Goal: Find specific page/section: Find specific page/section

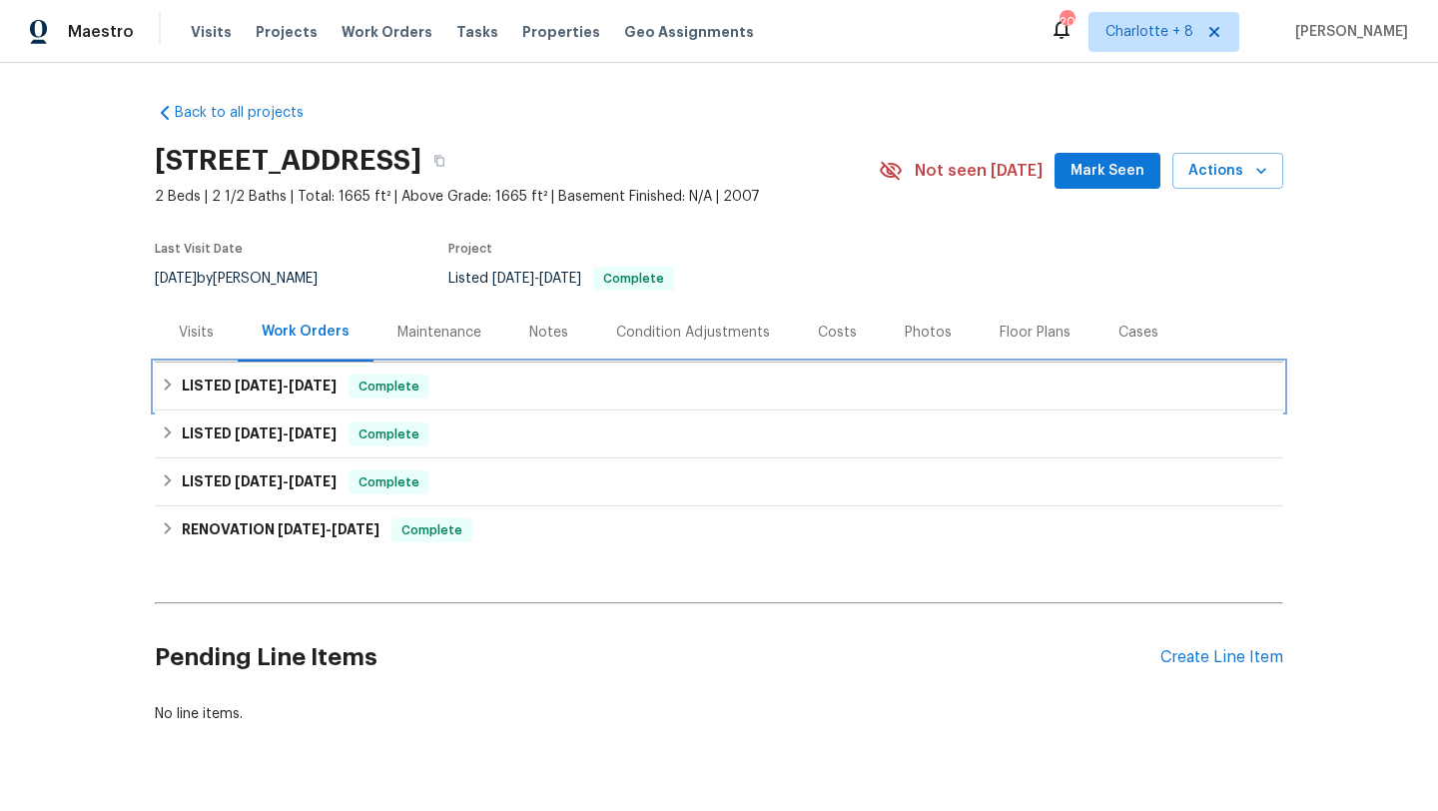
click at [487, 379] on div "LISTED 8/13/25 - 8/29/25 Complete" at bounding box center [719, 387] width 1117 height 24
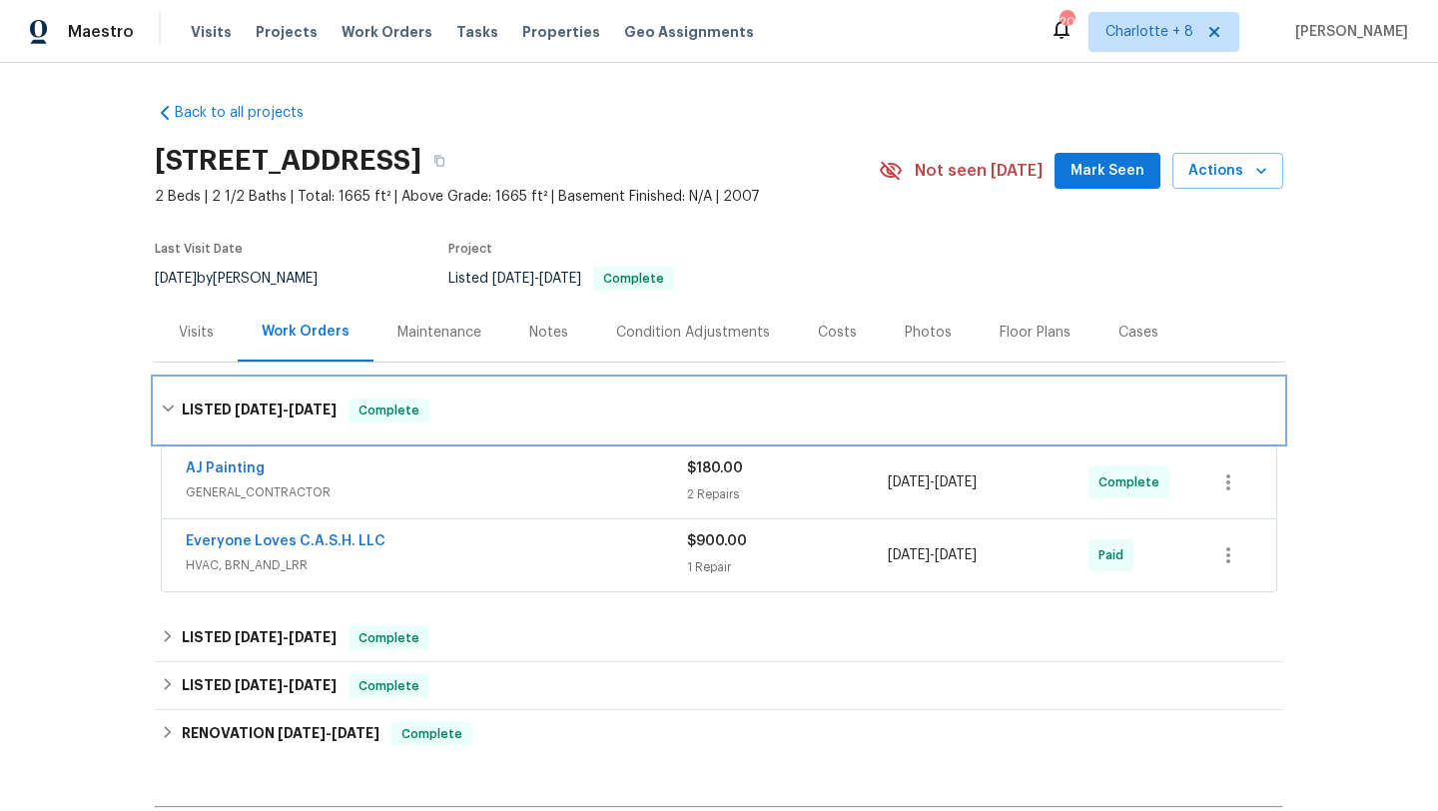
scroll to position [193, 0]
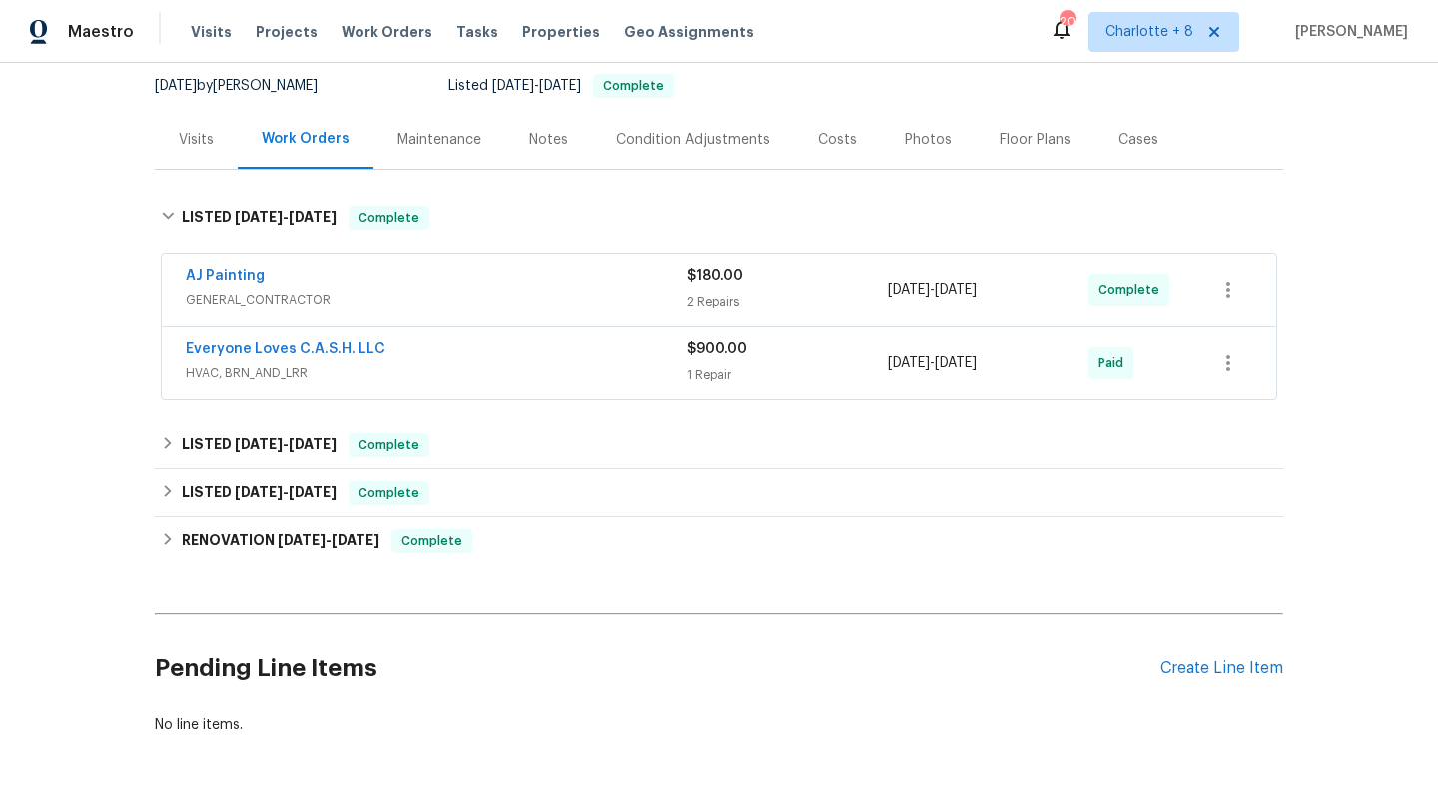
click at [451, 414] on div "Back to all projects 1616 Tribeca Way, Dallas, TX 75204 2 Beds | 2 1/2 Baths | …" at bounding box center [719, 322] width 1129 height 857
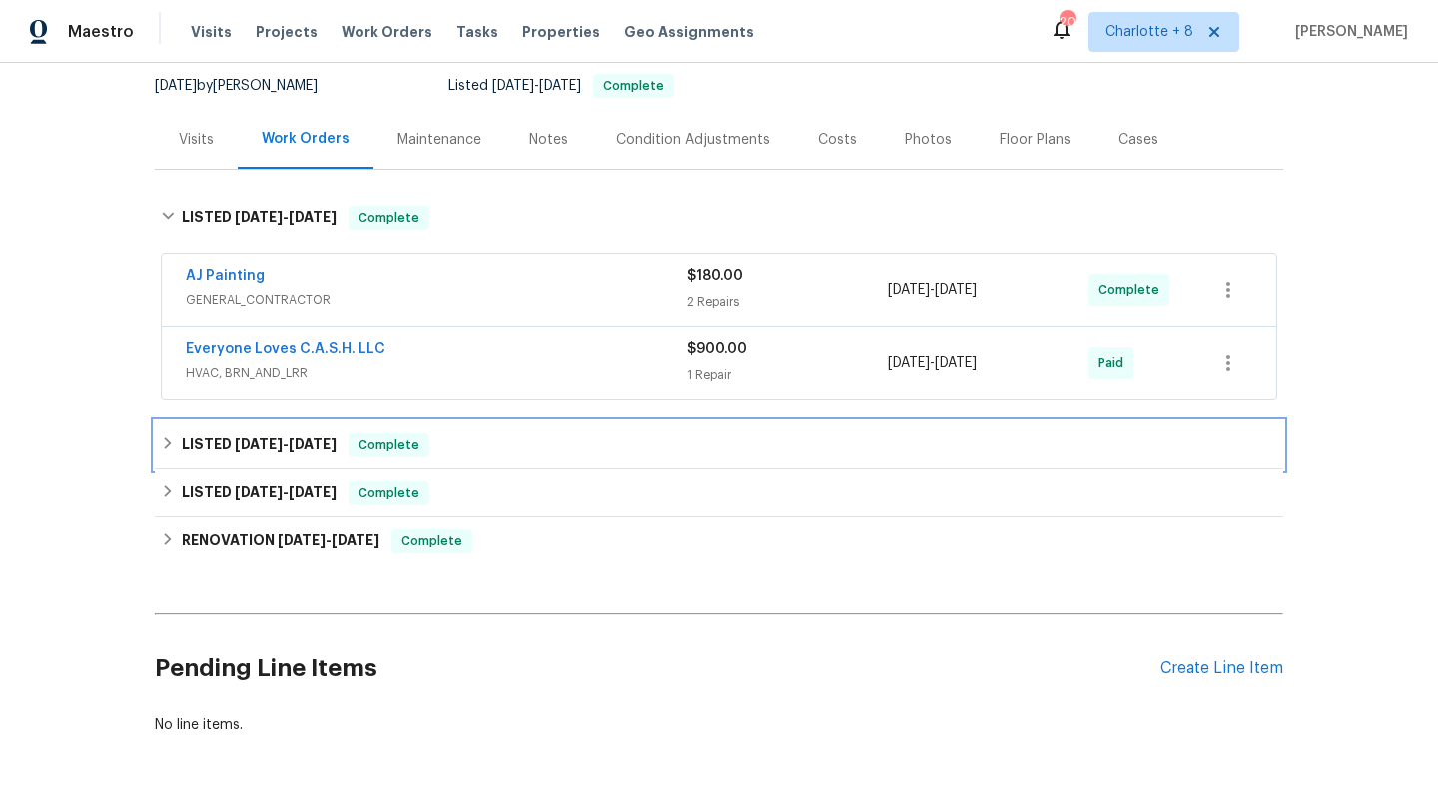
click at [445, 443] on div "LISTED 7/7/25 - 7/14/25 Complete" at bounding box center [719, 446] width 1117 height 24
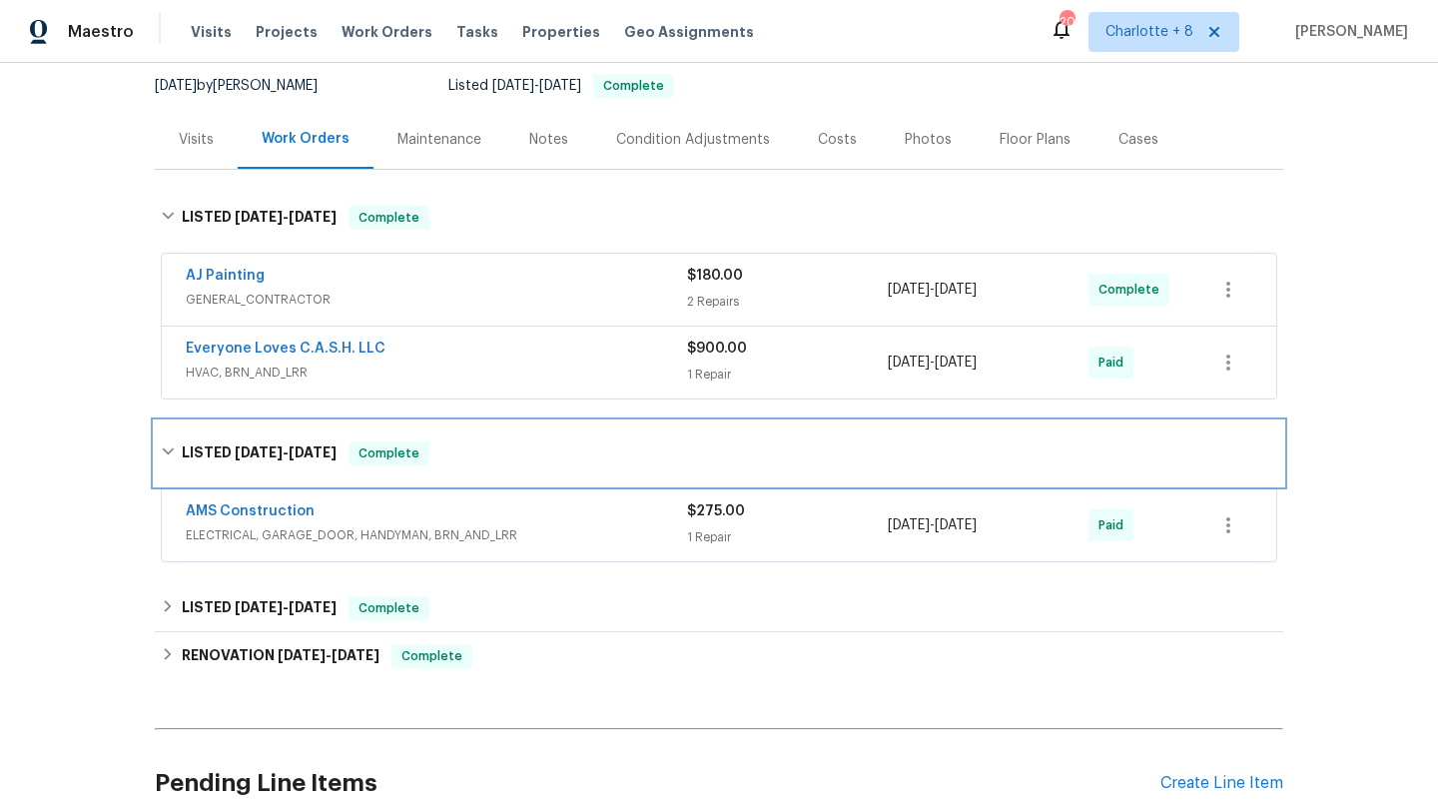
scroll to position [368, 0]
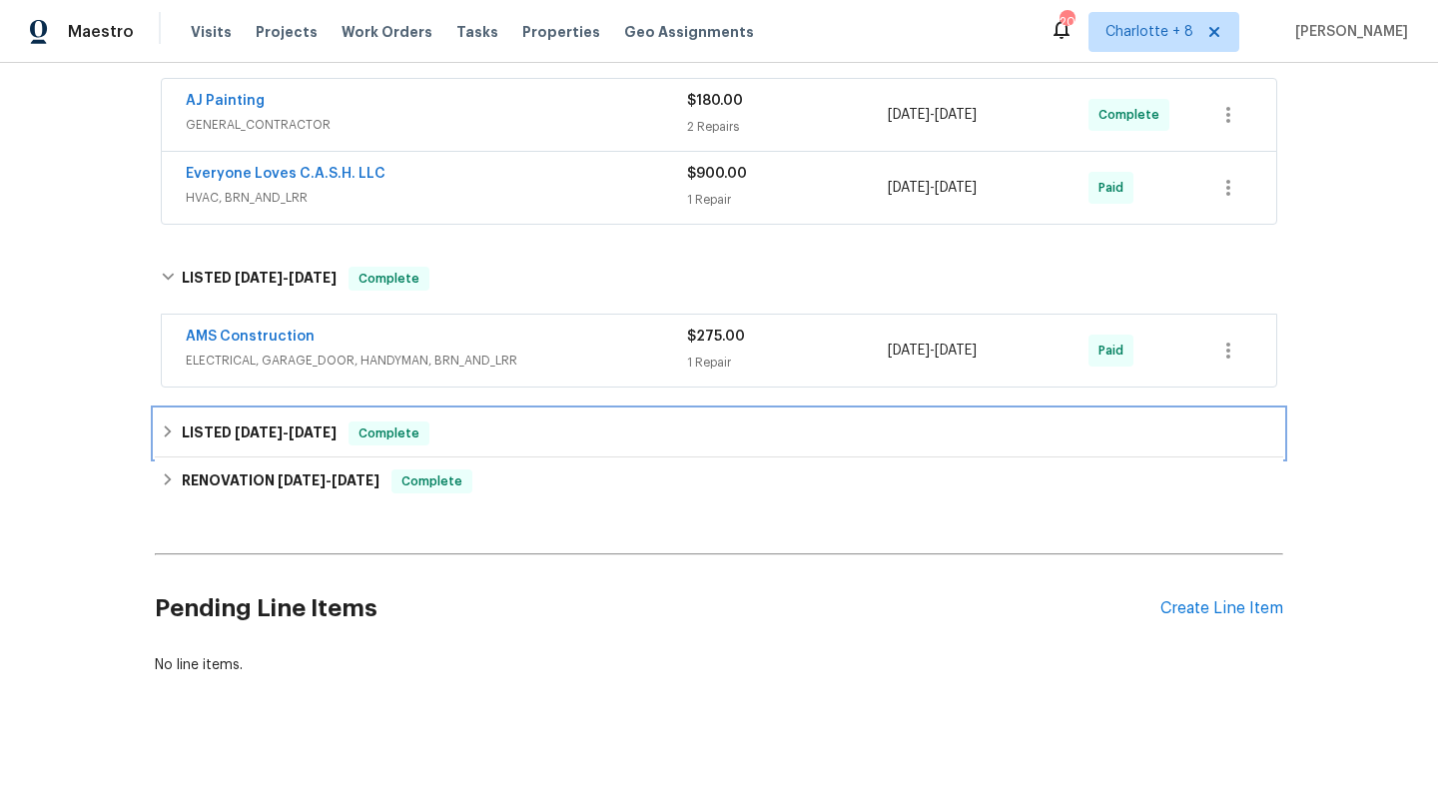
click at [442, 443] on div "LISTED 3/27/25 - 3/28/25 Complete" at bounding box center [719, 434] width 1117 height 24
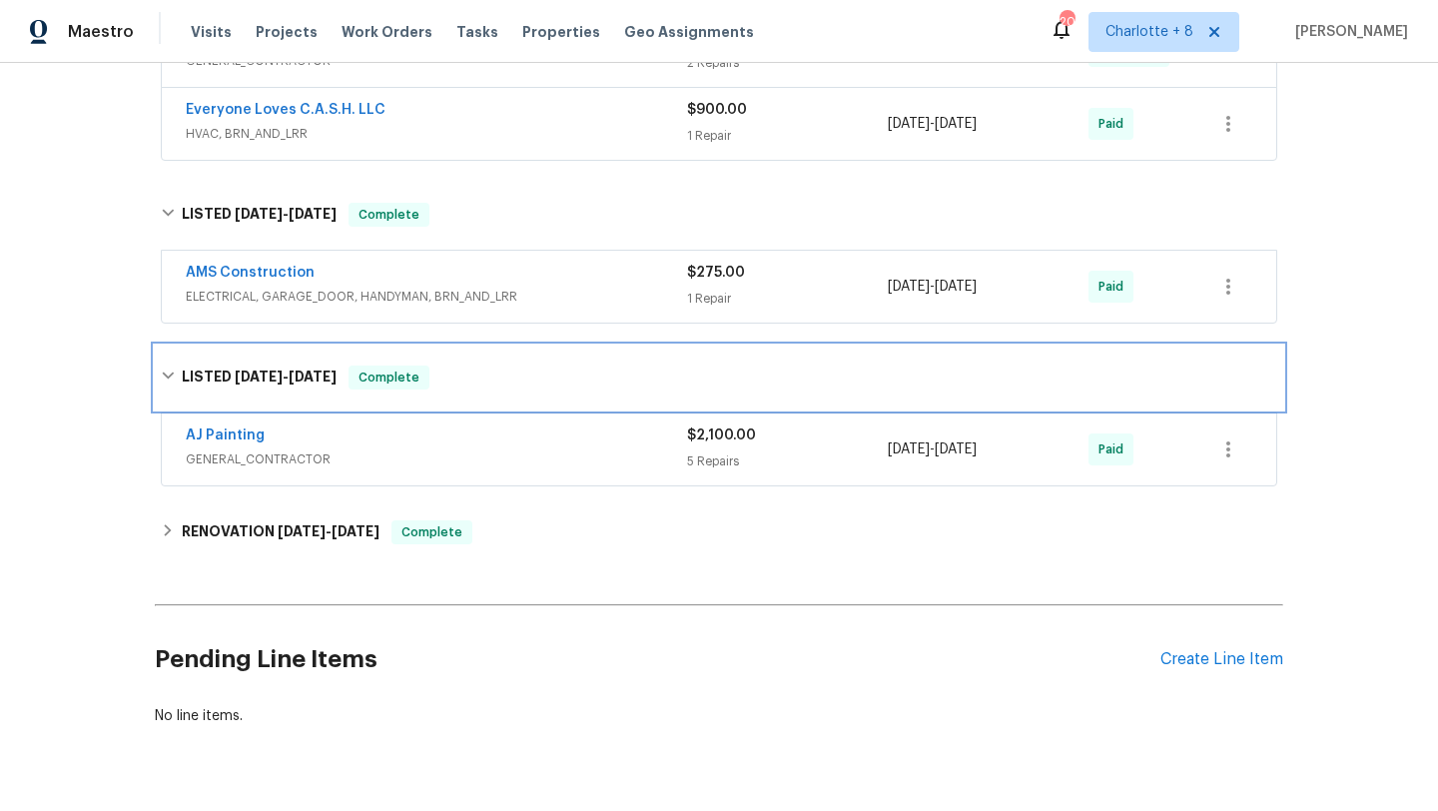
scroll to position [482, 0]
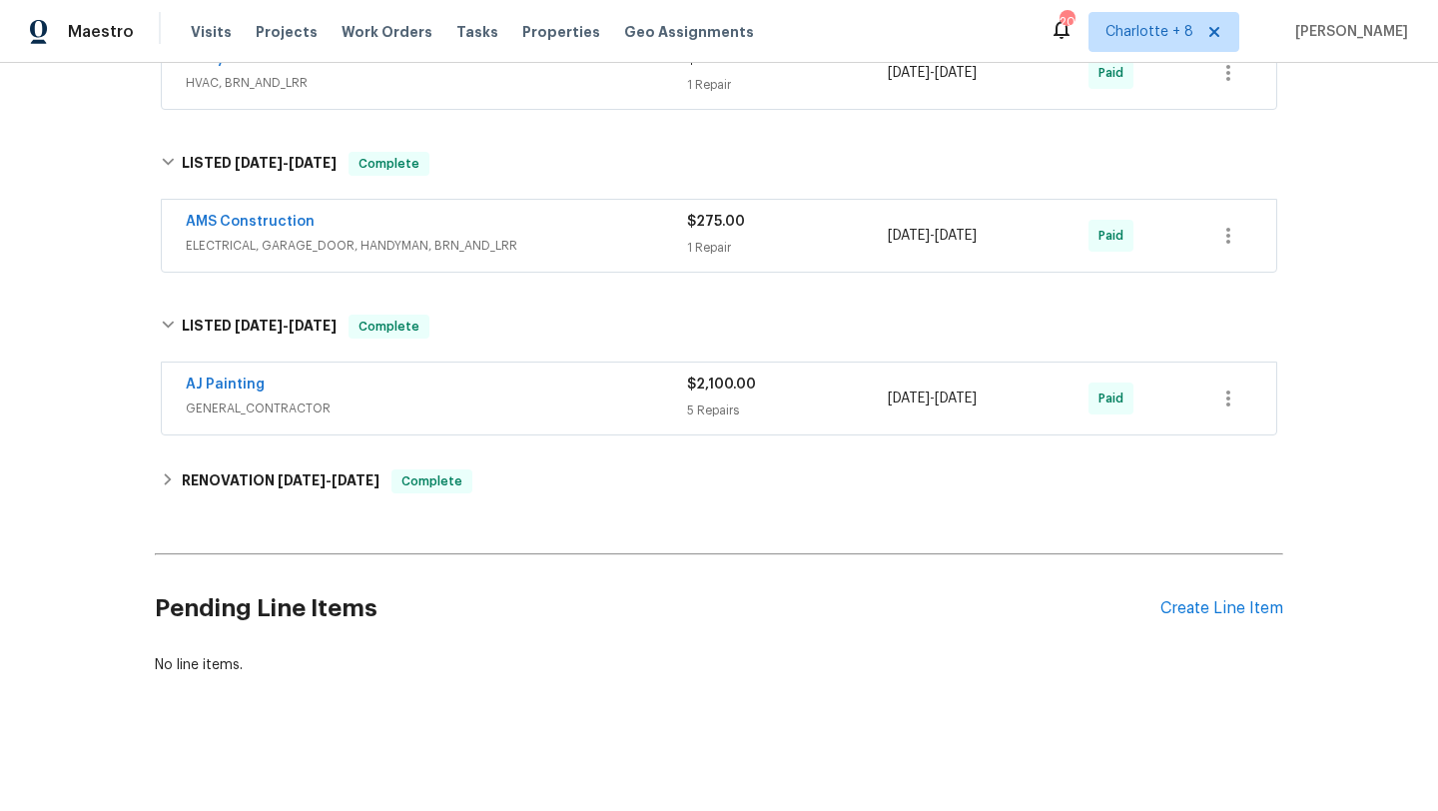
click at [431, 450] on div "Back to all projects 1616 Tribeca Way, Dallas, TX 75204 2 Beds | 2 1/2 Baths | …" at bounding box center [719, 147] width 1129 height 1087
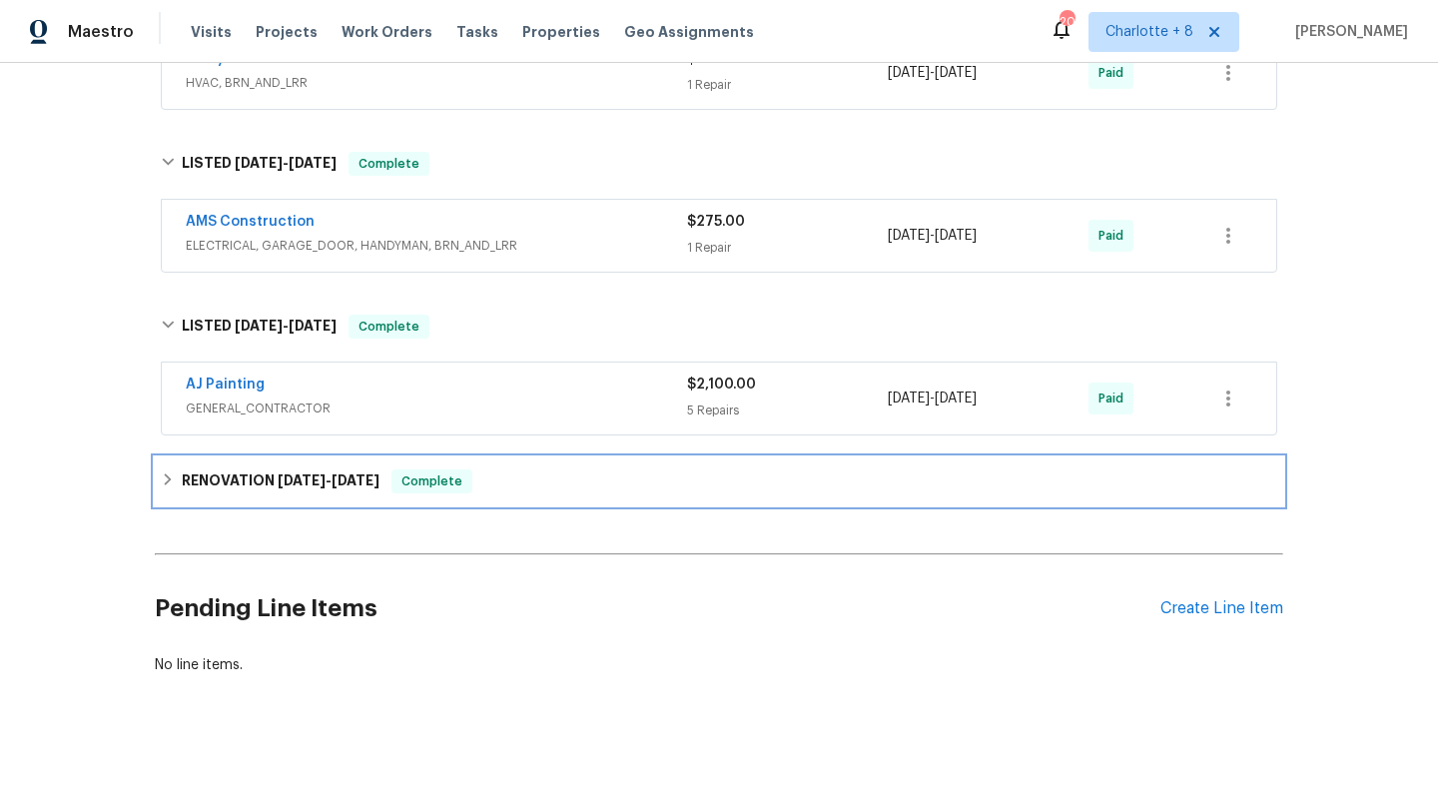
click at [427, 501] on div "RENOVATION 2/21/25 - 2/25/25 Complete" at bounding box center [719, 481] width 1129 height 48
